Goal: Find specific page/section: Find specific page/section

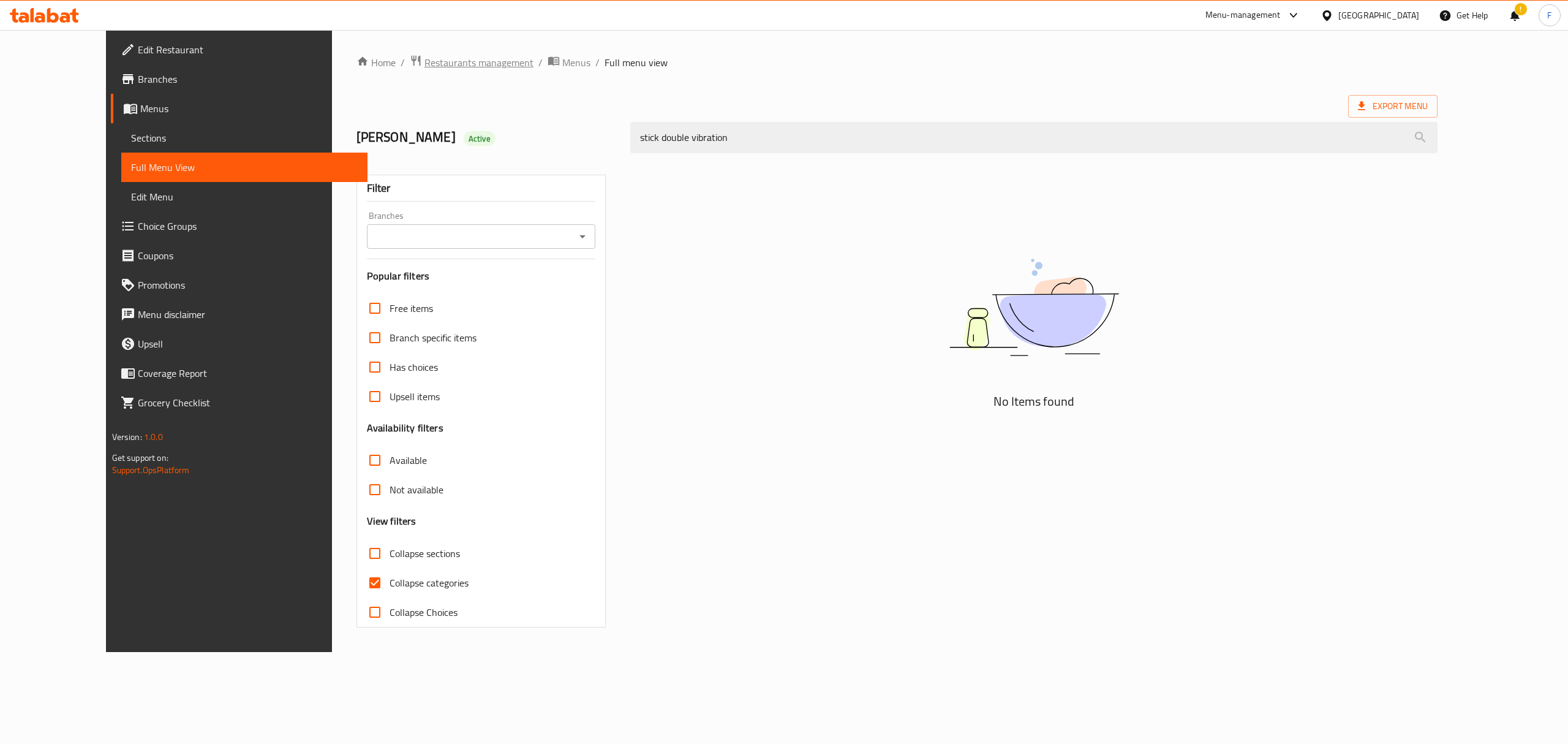
click at [442, 66] on span "Restaurants management" at bounding box center [479, 62] width 109 height 15
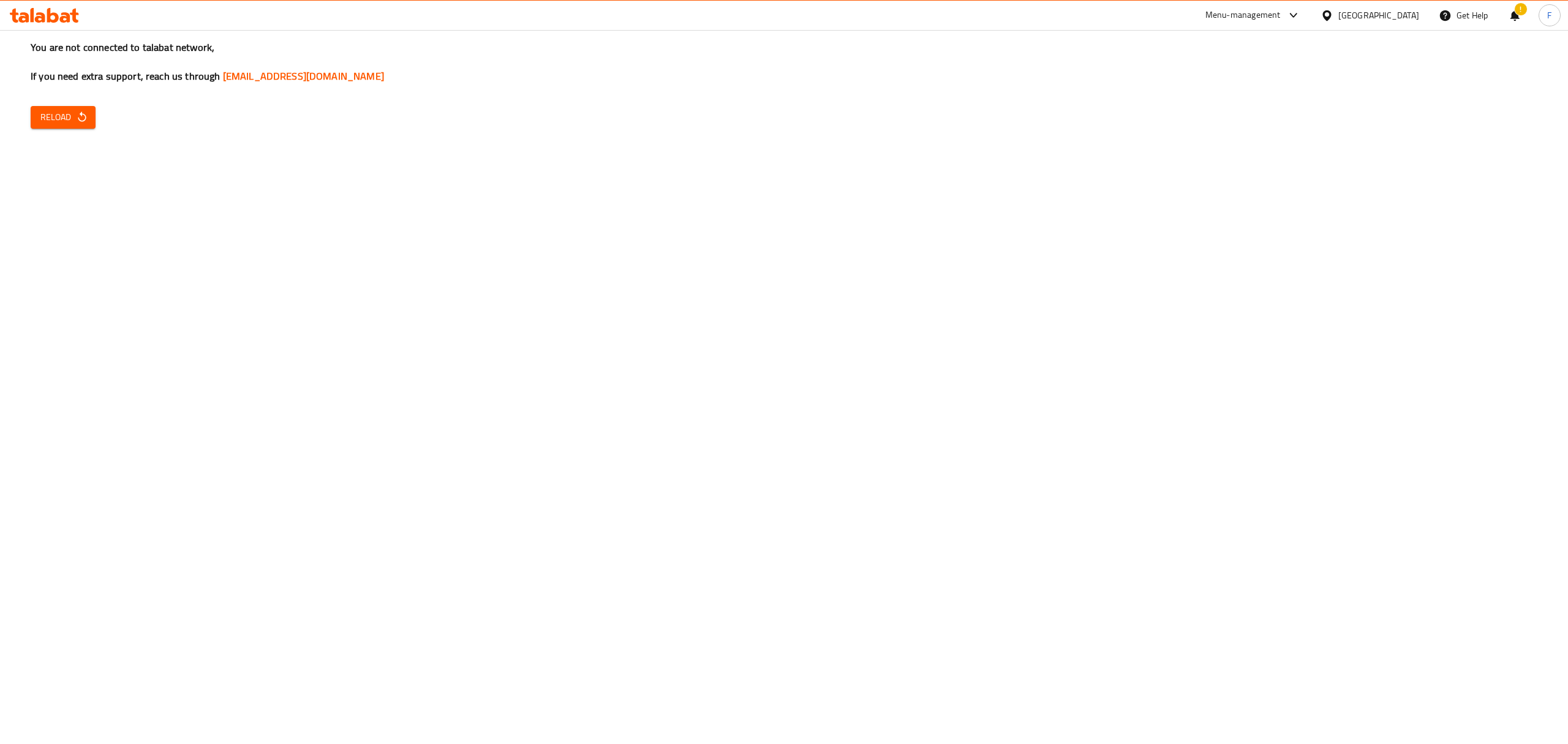
click at [69, 111] on span "Reload" at bounding box center [63, 118] width 45 height 16
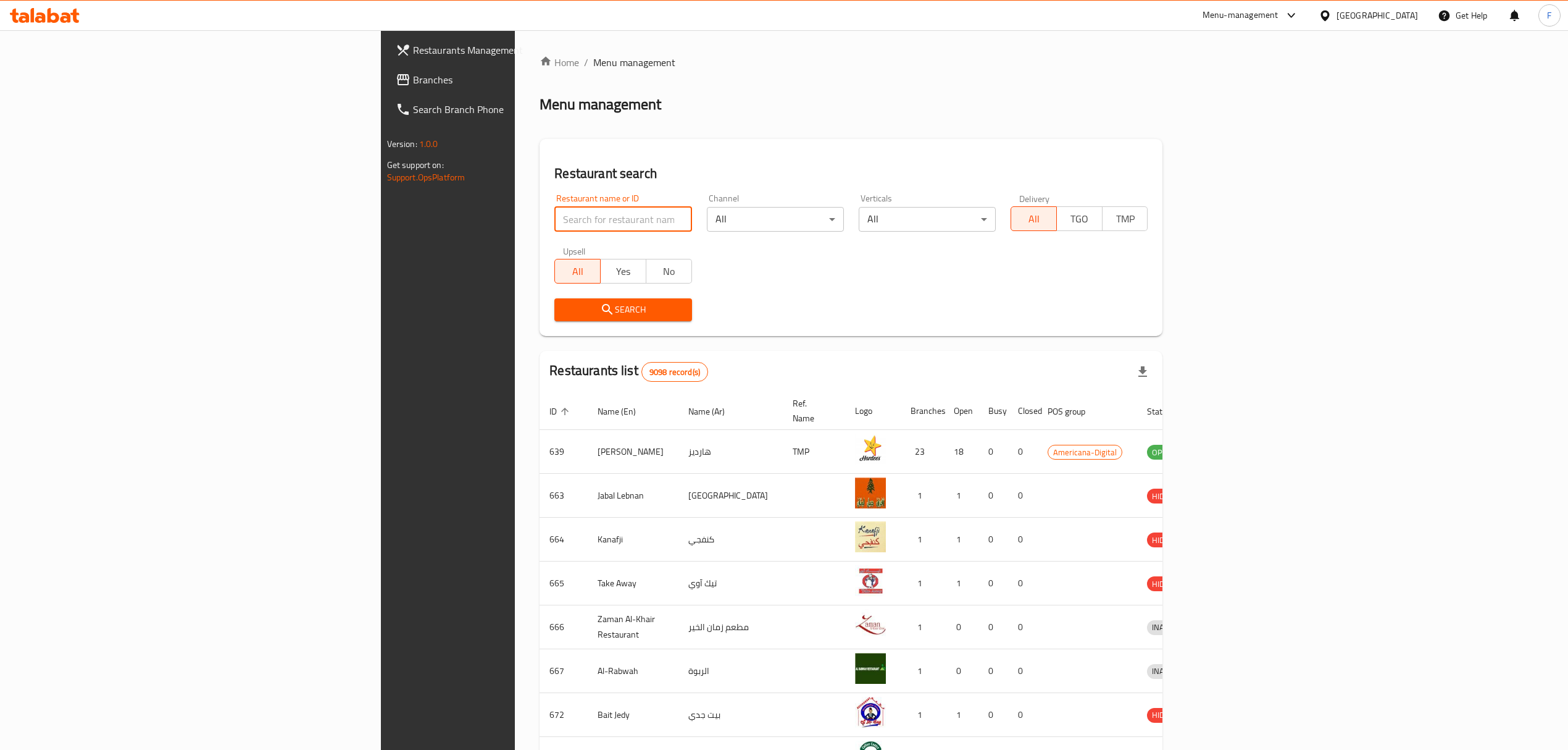
click at [554, 218] on input "search" at bounding box center [623, 218] width 137 height 24
type input "asena"
click button "Search" at bounding box center [623, 309] width 137 height 23
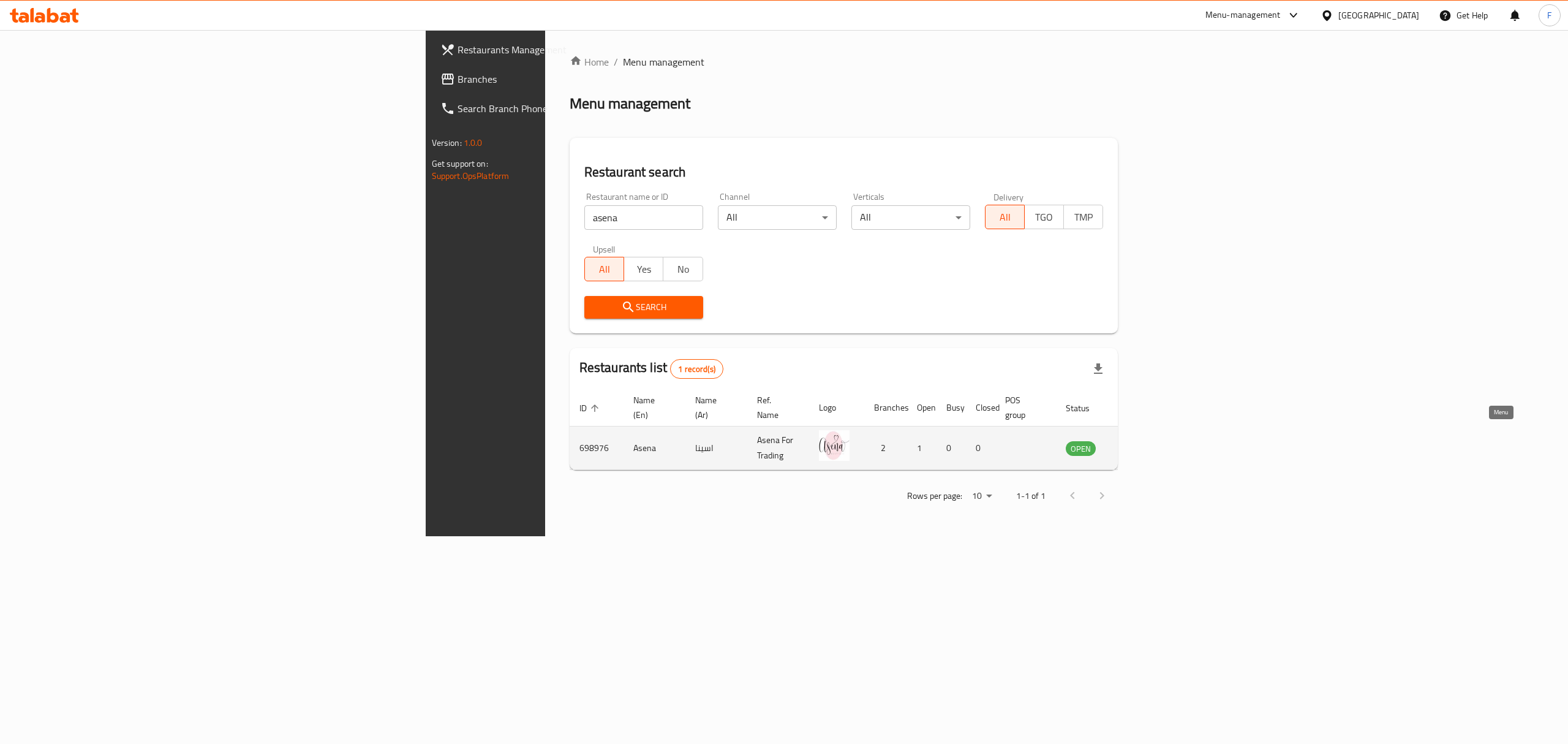
click at [1144, 443] on icon "enhanced table" at bounding box center [1137, 448] width 13 height 10
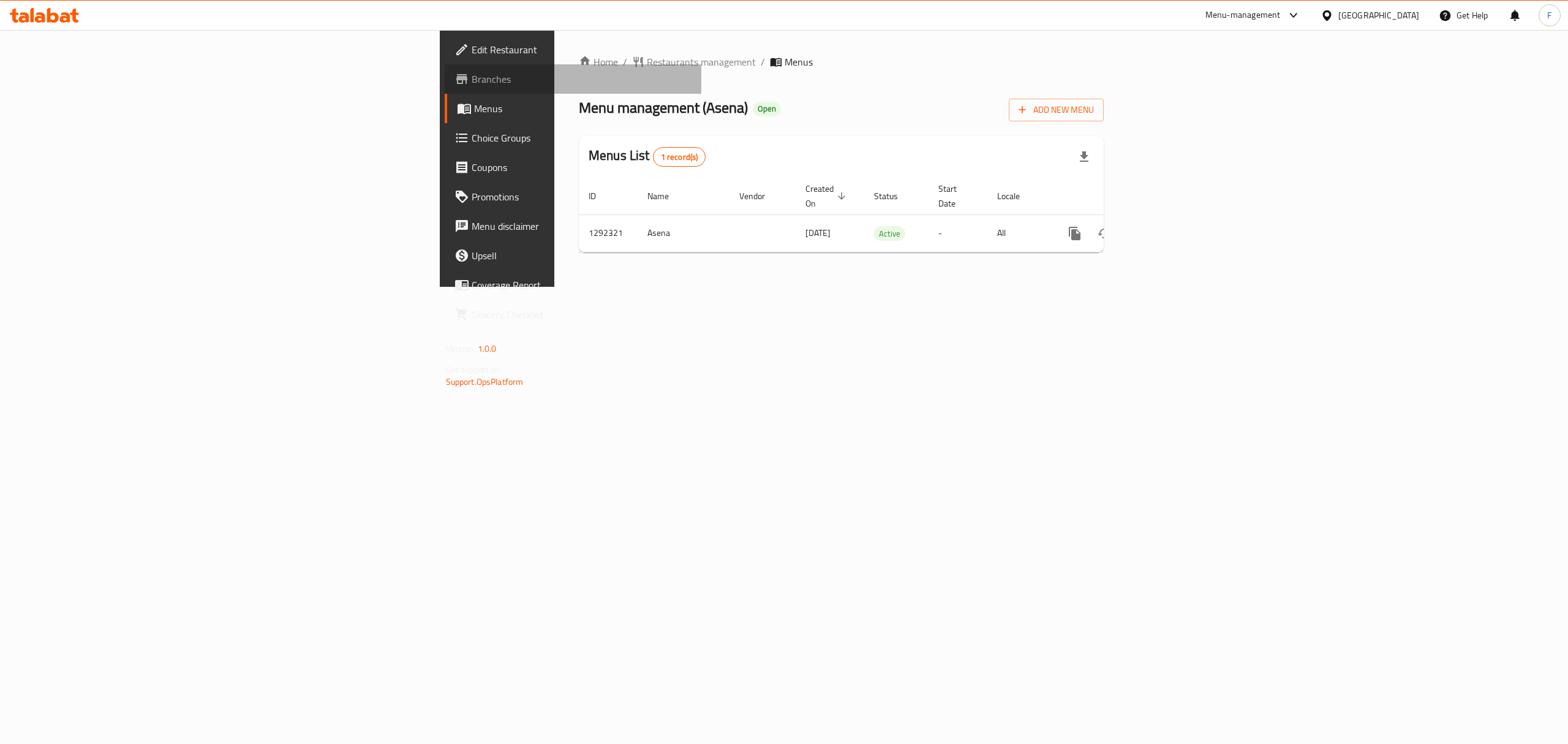
click at [472, 79] on span "Branches" at bounding box center [582, 79] width 220 height 15
